Goal: Entertainment & Leisure: Consume media (video, audio)

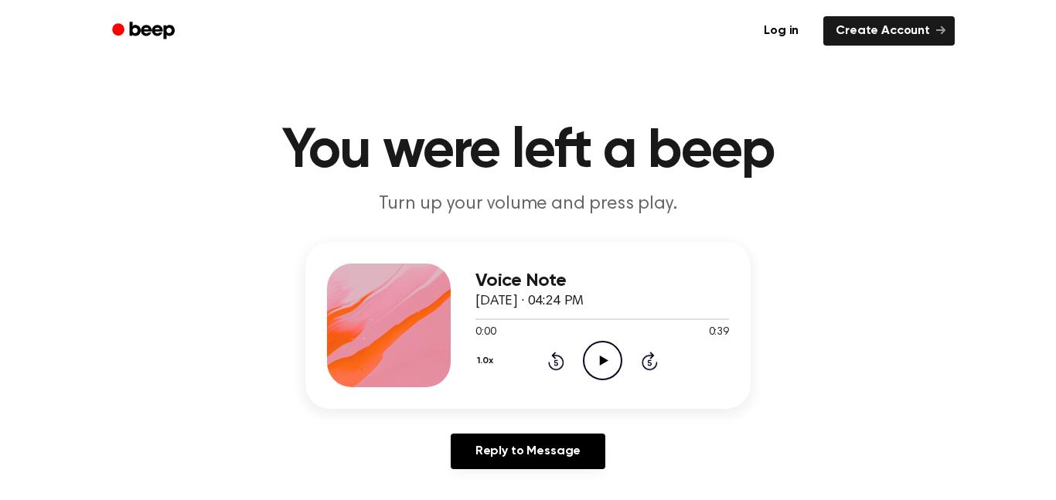
click at [604, 365] on icon "Play Audio" at bounding box center [602, 360] width 39 height 39
click at [603, 373] on icon "Play Audio" at bounding box center [602, 360] width 39 height 39
click at [604, 353] on icon "Pause Audio" at bounding box center [602, 360] width 39 height 39
click at [605, 359] on icon "Play Audio" at bounding box center [602, 360] width 39 height 39
click at [609, 357] on icon "Play Audio" at bounding box center [602, 360] width 39 height 39
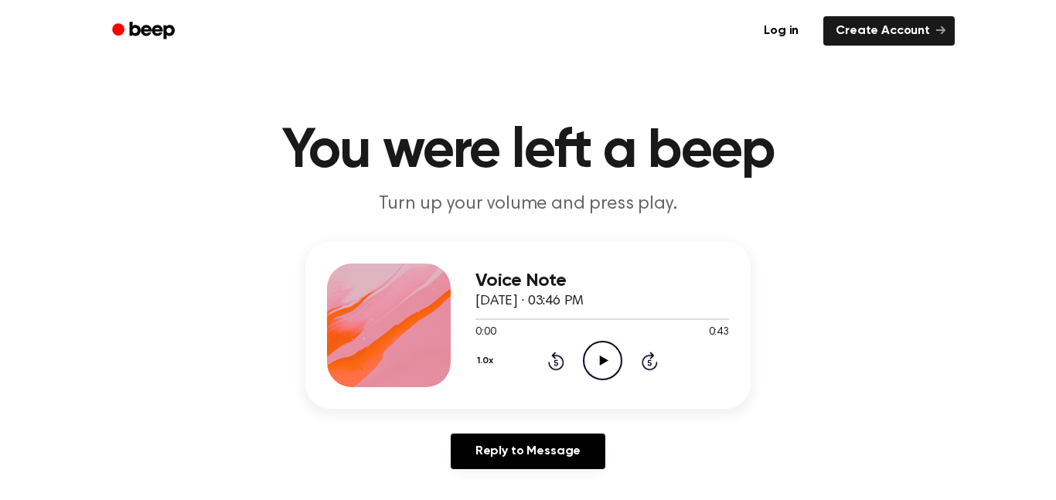
click at [608, 337] on div "0:00 0:43" at bounding box center [603, 333] width 254 height 16
click at [595, 356] on icon "Play Audio" at bounding box center [602, 360] width 39 height 39
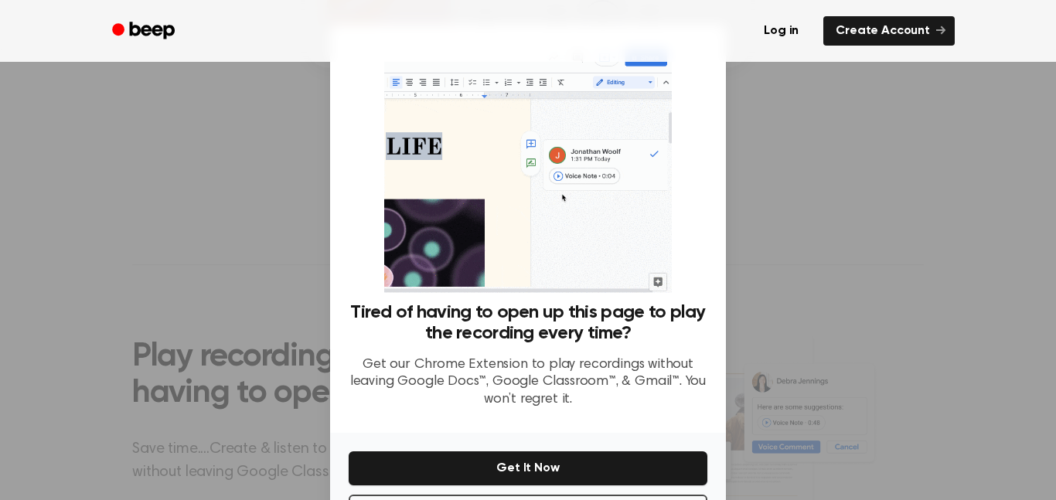
scroll to position [63, 0]
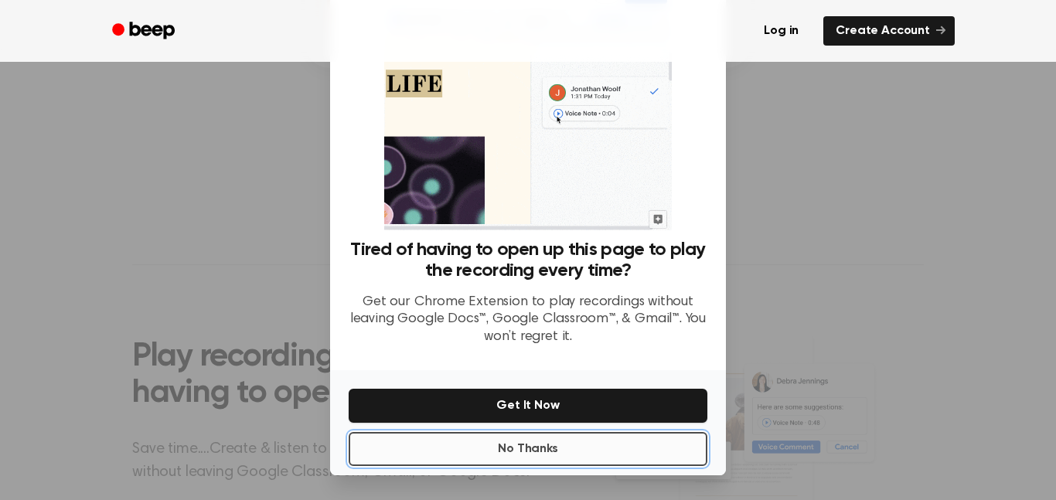
click at [541, 459] on button "No Thanks" at bounding box center [528, 449] width 359 height 34
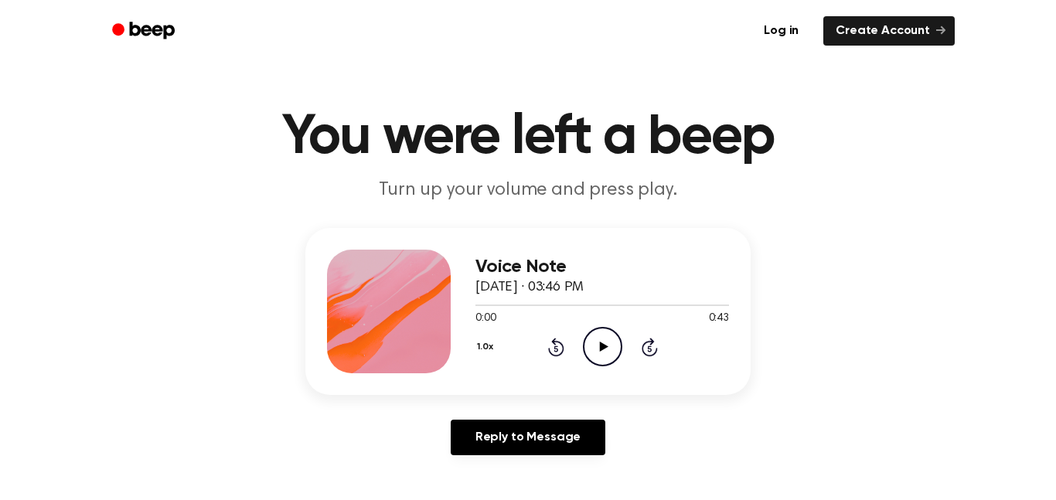
scroll to position [10, 0]
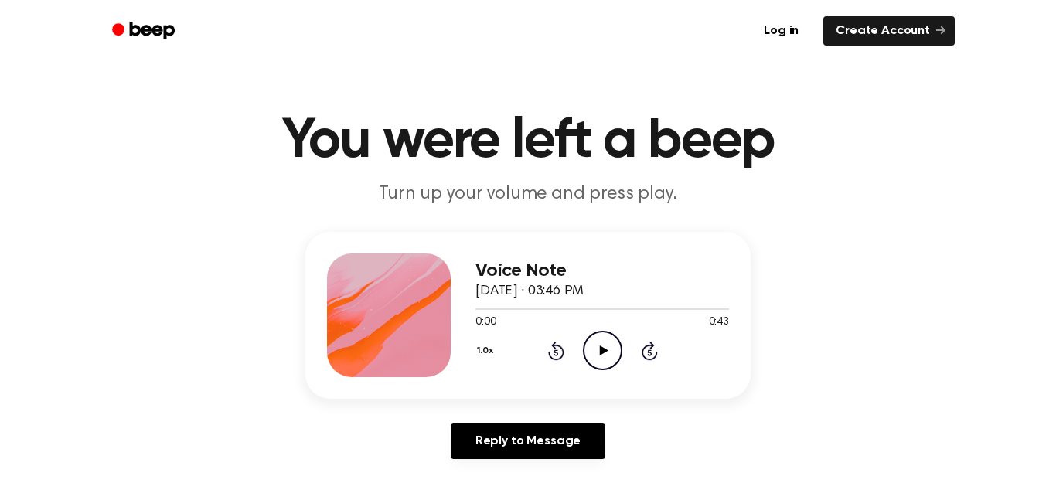
click at [595, 364] on icon "Play Audio" at bounding box center [602, 350] width 39 height 39
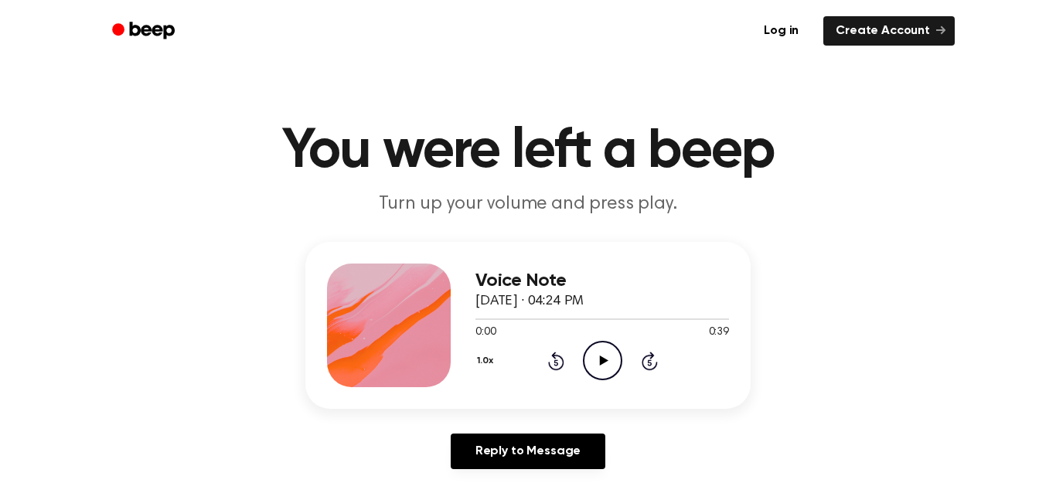
click at [586, 360] on icon "Play Audio" at bounding box center [602, 360] width 39 height 39
click at [602, 375] on icon "Play Audio" at bounding box center [602, 360] width 39 height 39
